Goal: Find specific page/section: Find specific page/section

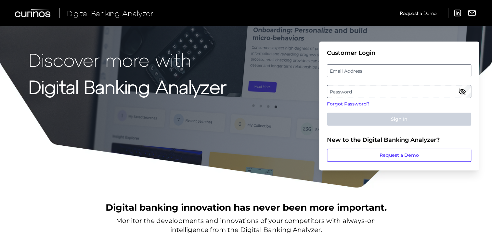
click at [354, 76] on label "Email Address" at bounding box center [398, 71] width 143 height 12
click at [354, 76] on input "email" at bounding box center [399, 70] width 144 height 13
type input "[EMAIL_ADDRESS][PERSON_NAME][DOMAIN_NAME]"
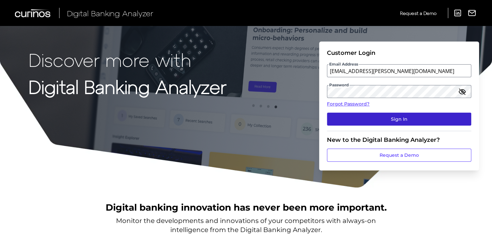
click at [380, 121] on button "Sign In" at bounding box center [399, 119] width 144 height 13
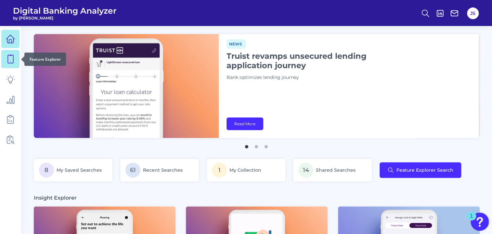
click at [12, 62] on icon at bounding box center [10, 59] width 9 height 9
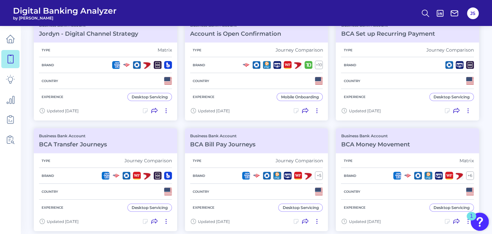
scroll to position [85, 0]
